Goal: Find specific page/section: Find specific page/section

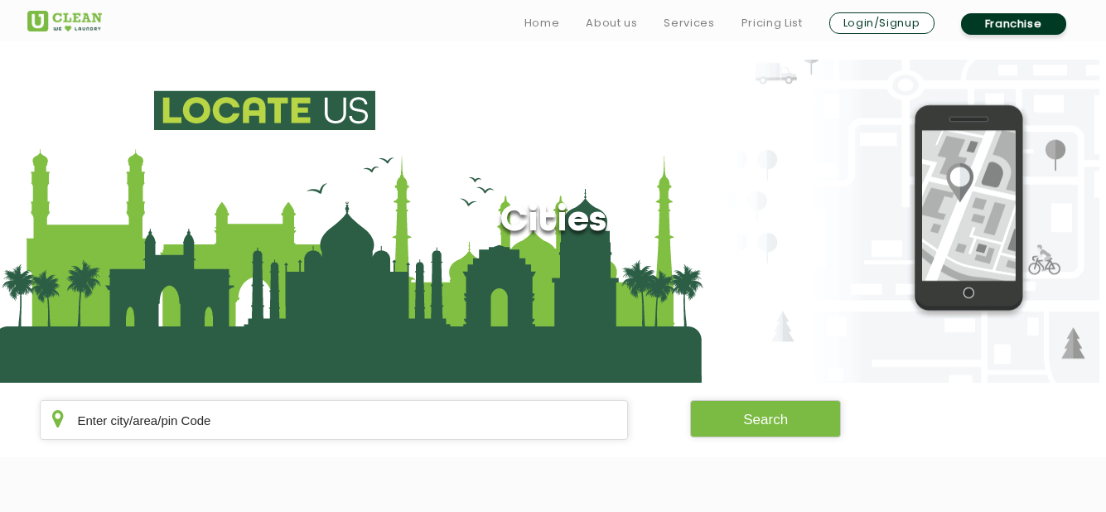
scroll to position [211, 0]
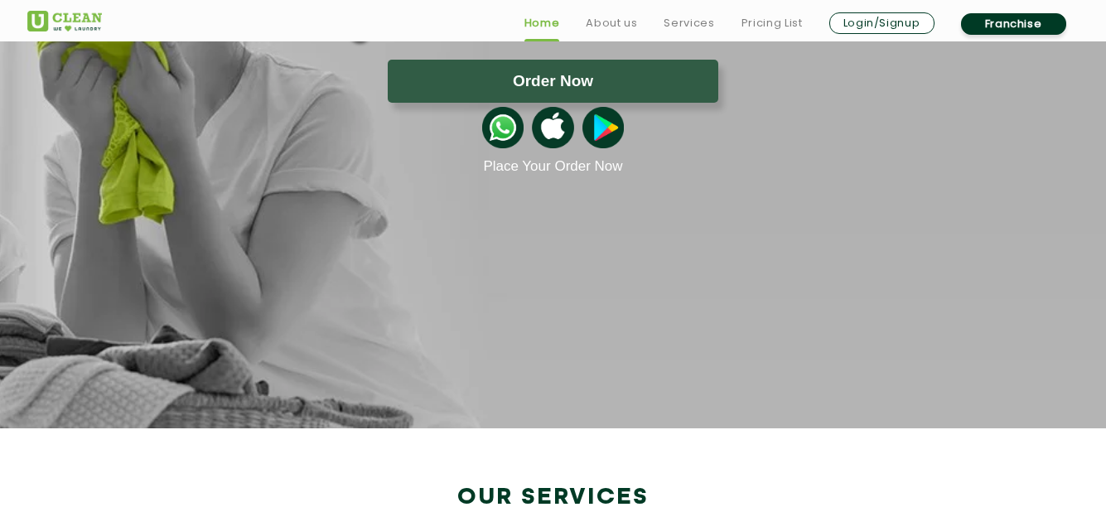
scroll to position [2867, 0]
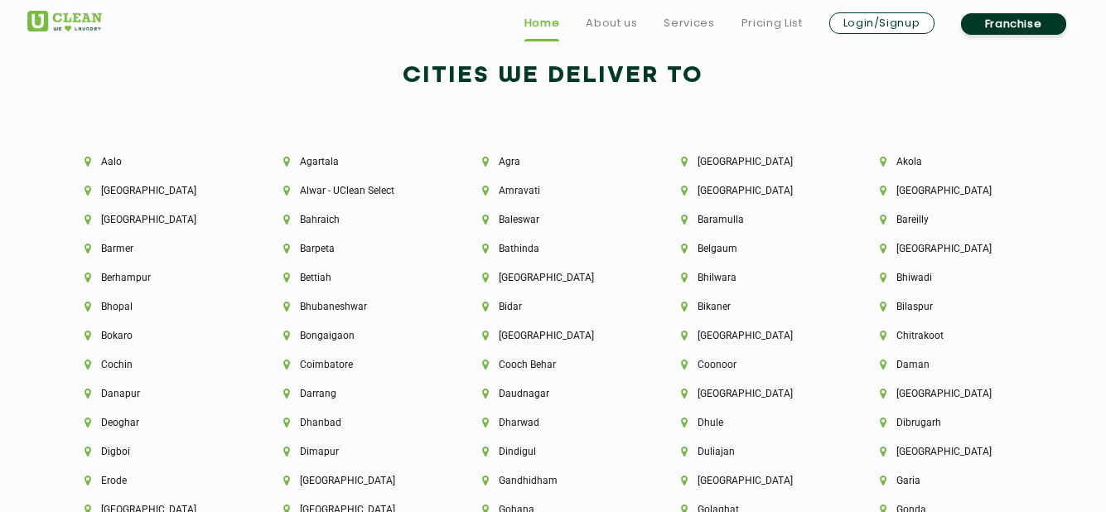
scroll to position [3524, 0]
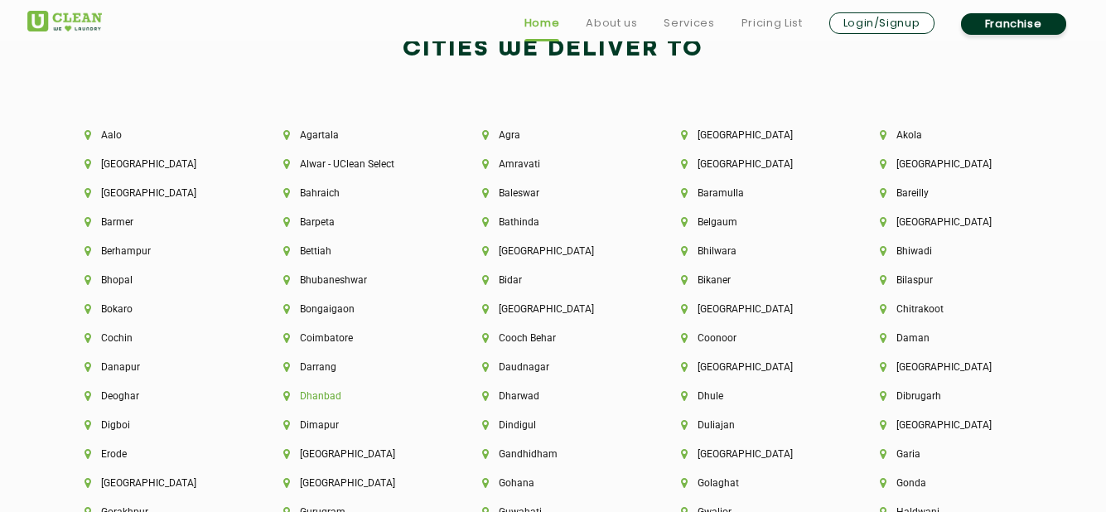
click at [304, 390] on li "Dhanbad" at bounding box center [354, 396] width 143 height 12
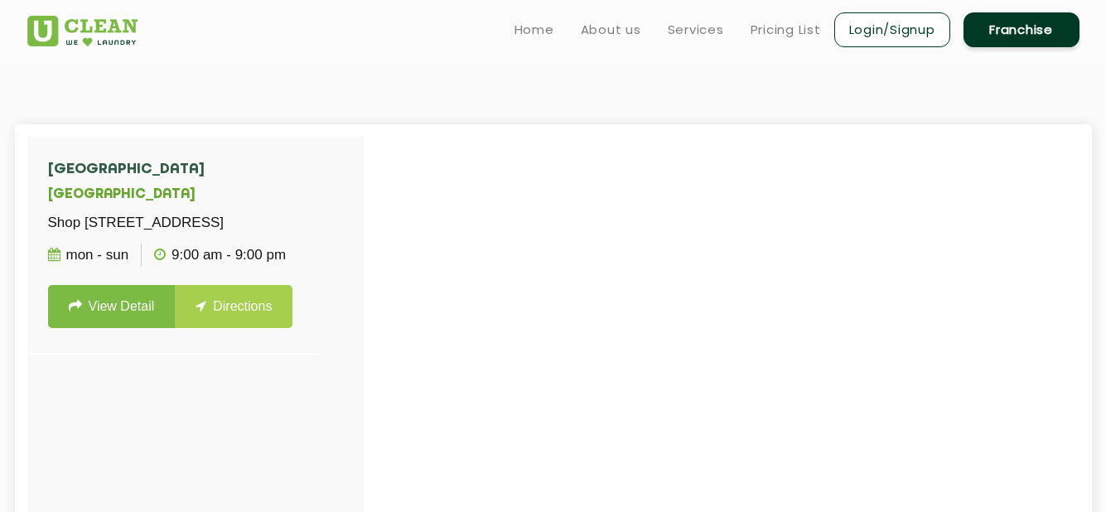
scroll to position [397, 0]
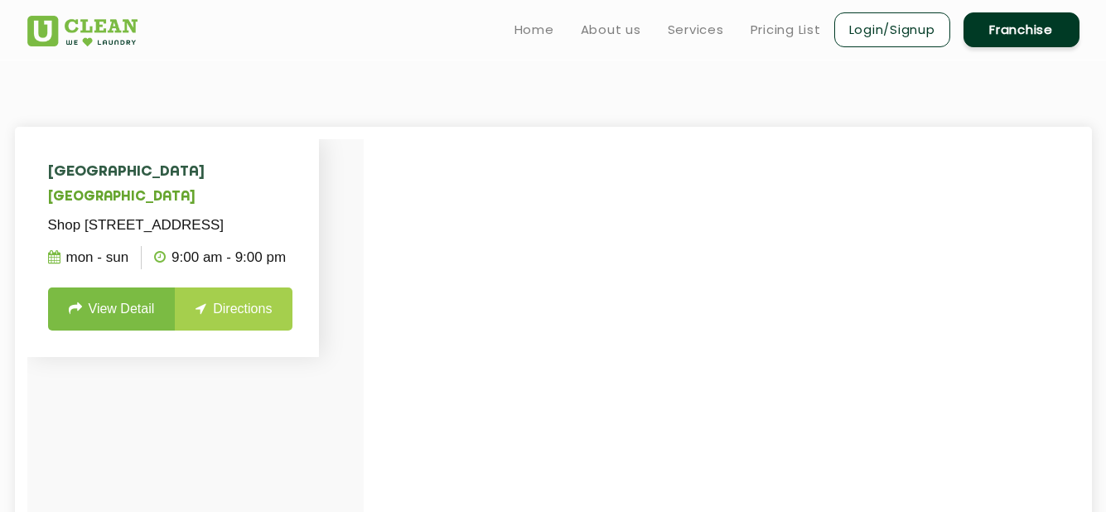
drag, startPoint x: 359, startPoint y: 250, endPoint x: 309, endPoint y: 242, distance: 50.4
click at [309, 242] on li "[GEOGRAPHIC_DATA] [STREET_ADDRESS][PERSON_NAME] Mon - Sun 9:00 AM - 9:00 PM Vie…" at bounding box center [173, 248] width 293 height 218
